Goal: Information Seeking & Learning: Understand process/instructions

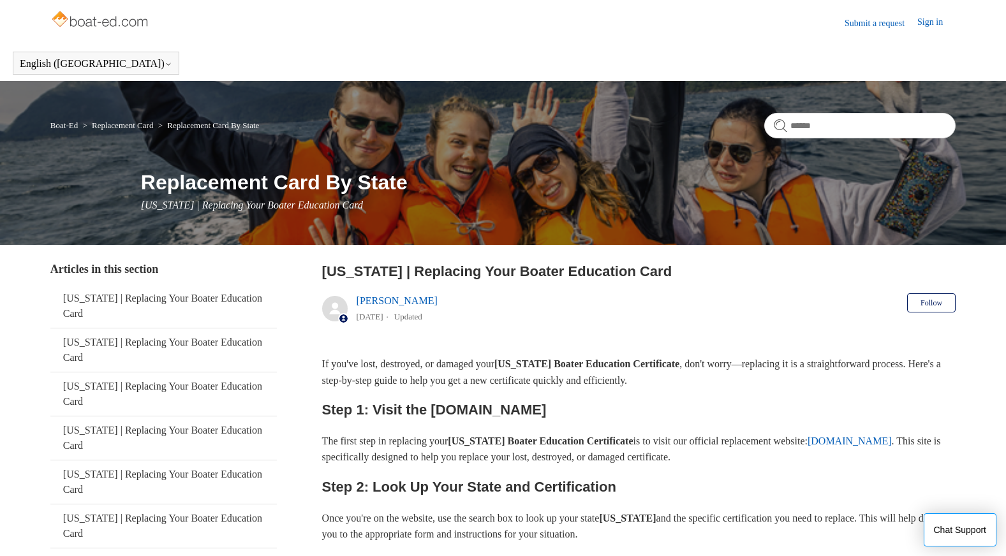
click at [101, 22] on img at bounding box center [100, 21] width 101 height 26
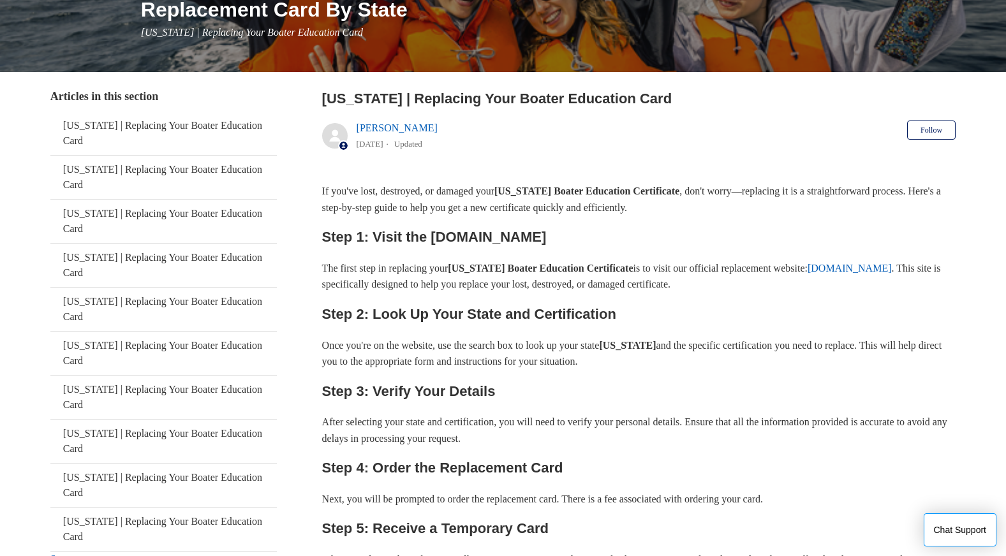
scroll to position [191, 0]
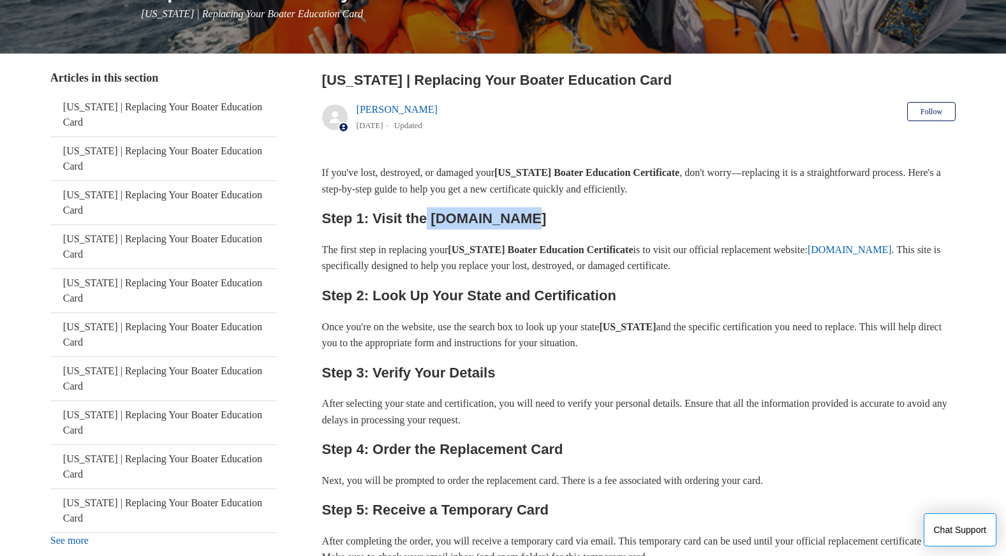
drag, startPoint x: 429, startPoint y: 218, endPoint x: 526, endPoint y: 219, distance: 97.0
click at [524, 219] on h2 "Step 1: Visit the [DOMAIN_NAME]" at bounding box center [639, 218] width 634 height 22
click at [547, 222] on h2 "Step 1: Visit the [DOMAIN_NAME]" at bounding box center [639, 218] width 634 height 22
drag, startPoint x: 555, startPoint y: 219, endPoint x: 429, endPoint y: 221, distance: 125.7
click at [429, 221] on h2 "Step 1: Visit the [DOMAIN_NAME]" at bounding box center [639, 218] width 634 height 22
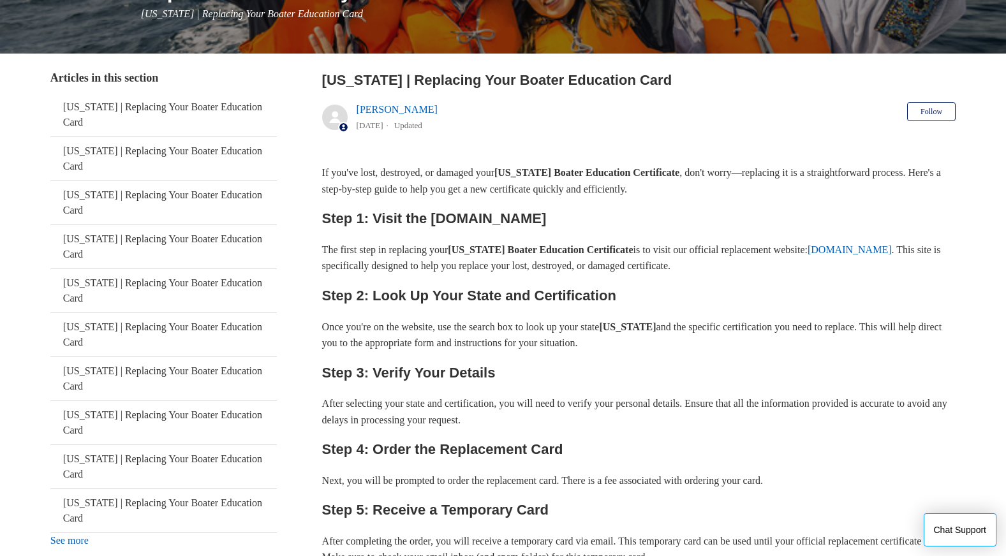
copy h2 "[DOMAIN_NAME]"
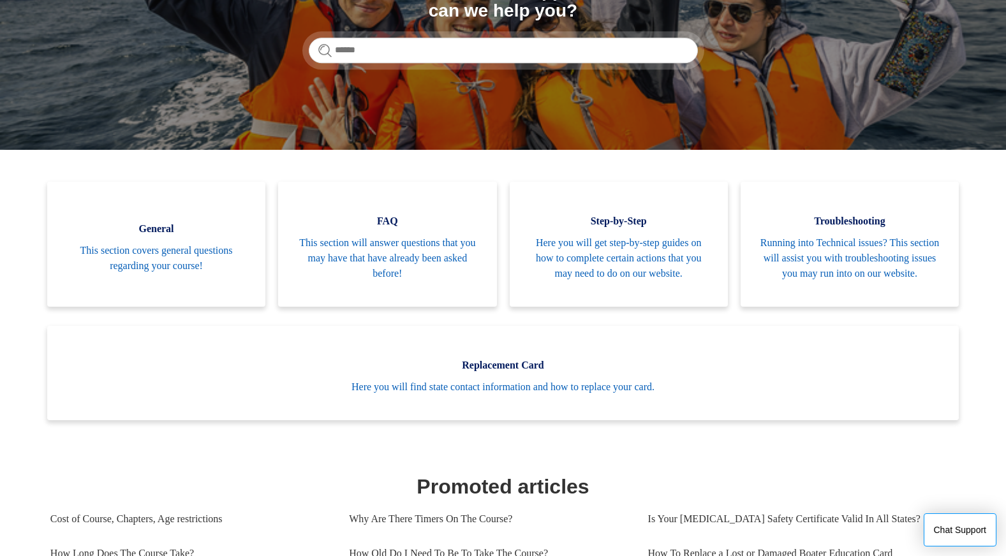
scroll to position [191, 0]
